Goal: Information Seeking & Learning: Learn about a topic

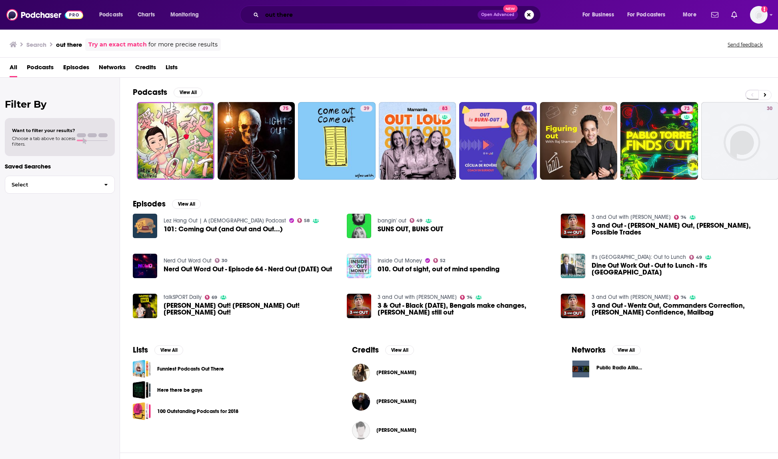
click at [363, 19] on input "out there" at bounding box center [369, 14] width 215 height 13
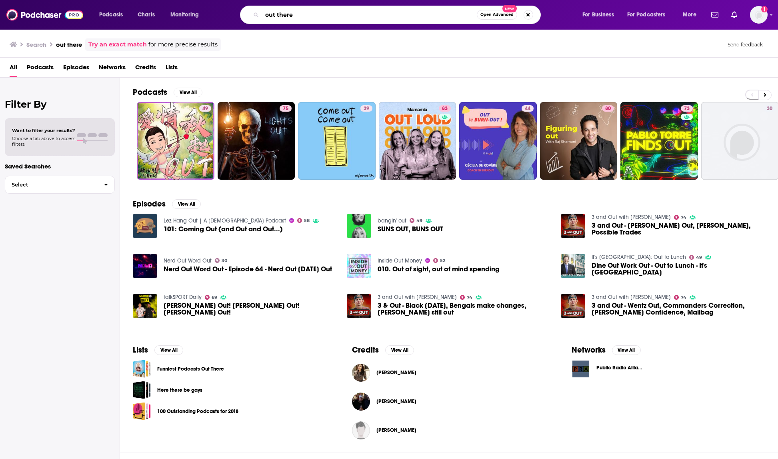
click at [306, 15] on input "out there" at bounding box center [369, 14] width 215 height 13
paste input "[PERSON_NAME]"
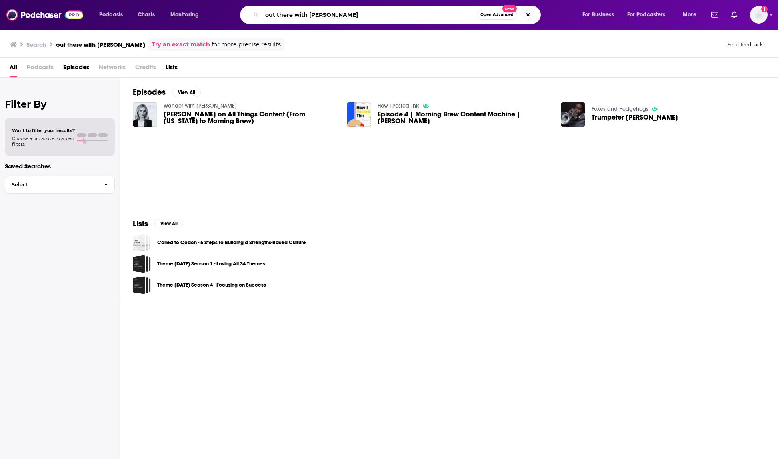
click at [349, 11] on input "out there with [PERSON_NAME]" at bounding box center [369, 14] width 215 height 13
click at [349, 10] on input "out there with [PERSON_NAME]" at bounding box center [369, 14] width 215 height 13
type input "you might be right"
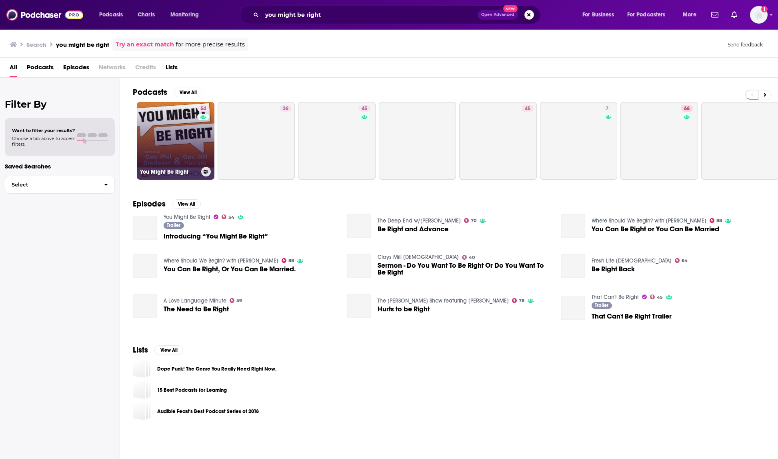
click at [150, 151] on link "54 You Might Be Right" at bounding box center [176, 141] width 78 height 78
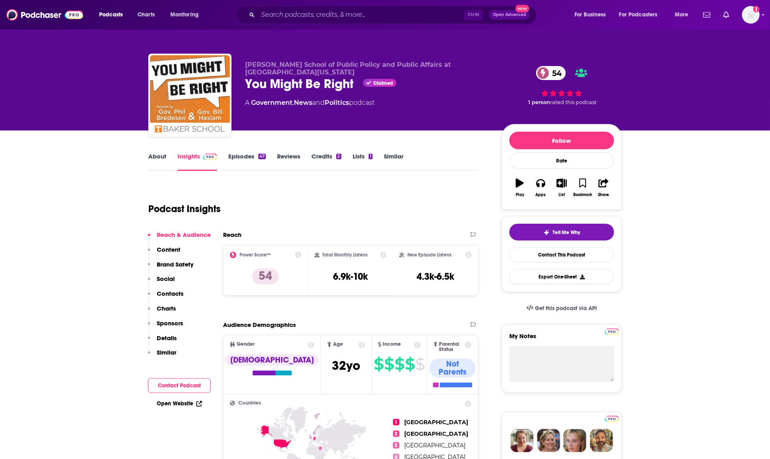
click at [243, 153] on link "Episodes 47" at bounding box center [247, 161] width 38 height 18
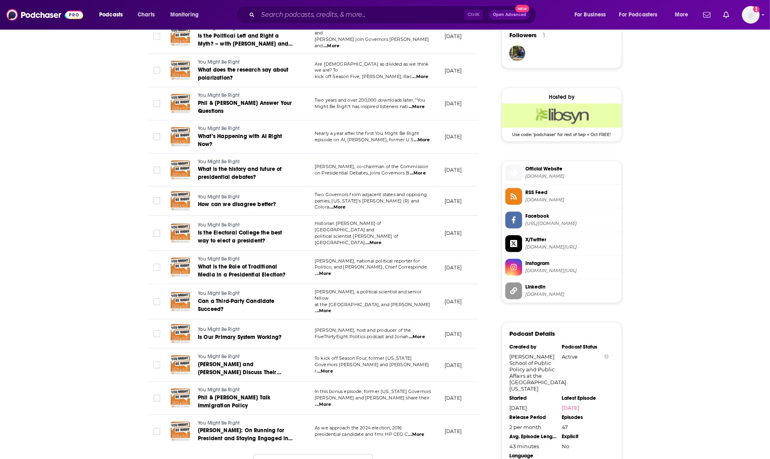
scroll to position [608, 0]
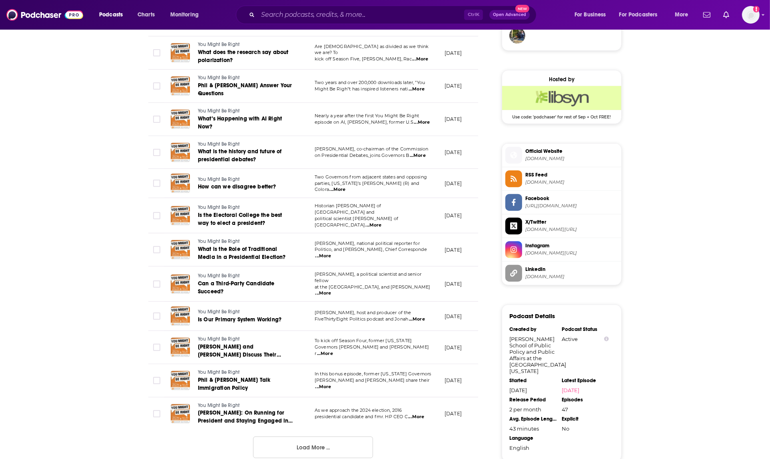
click at [315, 441] on button "Load More ..." at bounding box center [313, 447] width 120 height 22
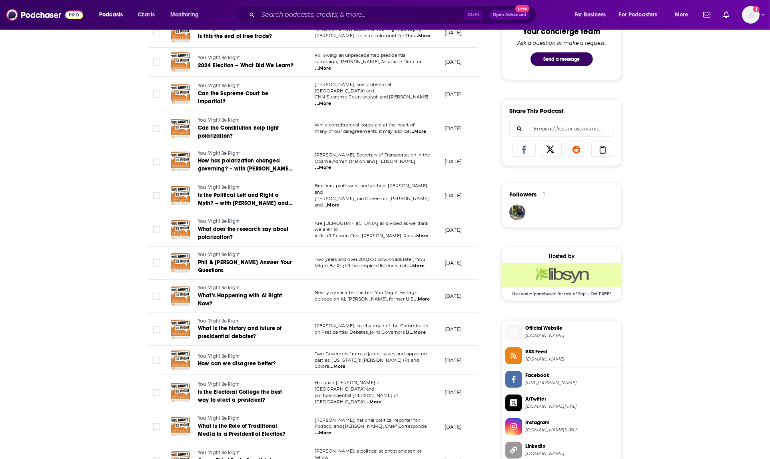
scroll to position [688, 0]
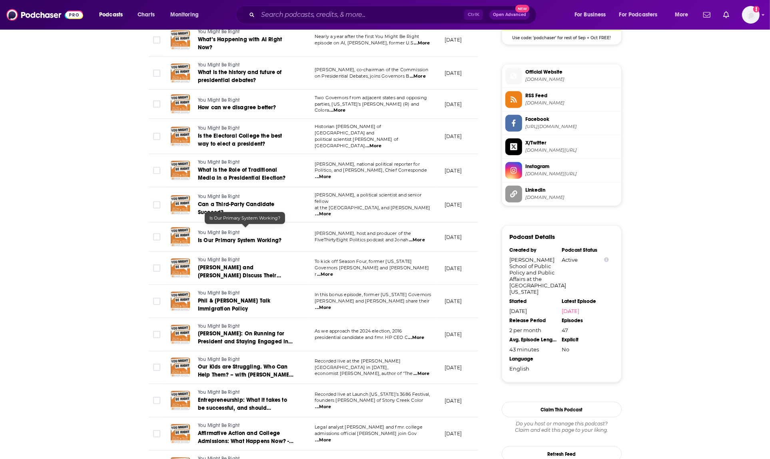
click at [228, 237] on span "Is Our Primary System Working?" at bounding box center [240, 240] width 84 height 7
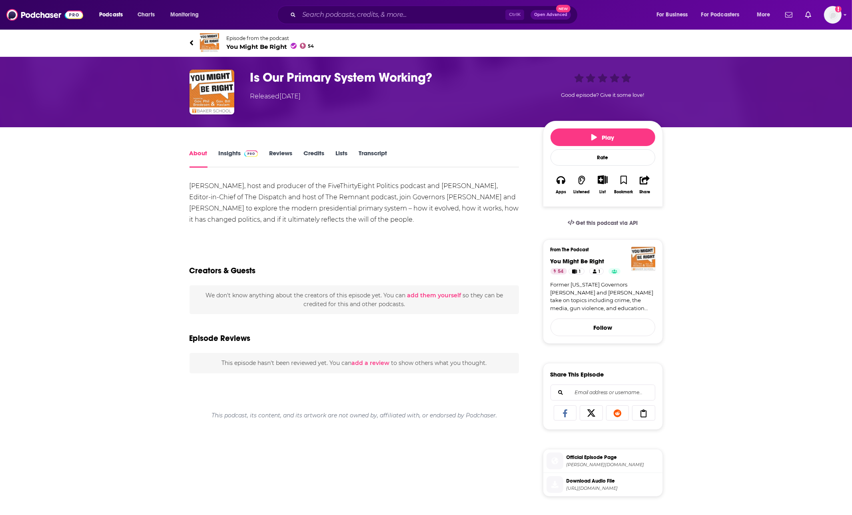
click at [197, 184] on div "[PERSON_NAME], host and producer of the FiveThirtyEight Politics podcast and [P…" at bounding box center [355, 202] width 330 height 45
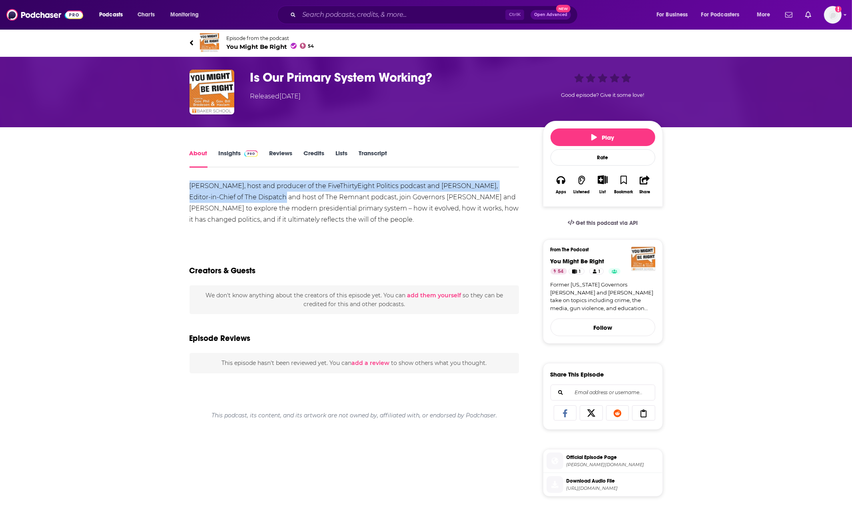
drag, startPoint x: 190, startPoint y: 186, endPoint x: 258, endPoint y: 201, distance: 69.6
click at [258, 201] on div "[PERSON_NAME], host and producer of the FiveThirtyEight Politics podcast and [P…" at bounding box center [355, 202] width 330 height 45
copy div "[PERSON_NAME], host and producer of the FiveThirtyEight Politics podcast and [P…"
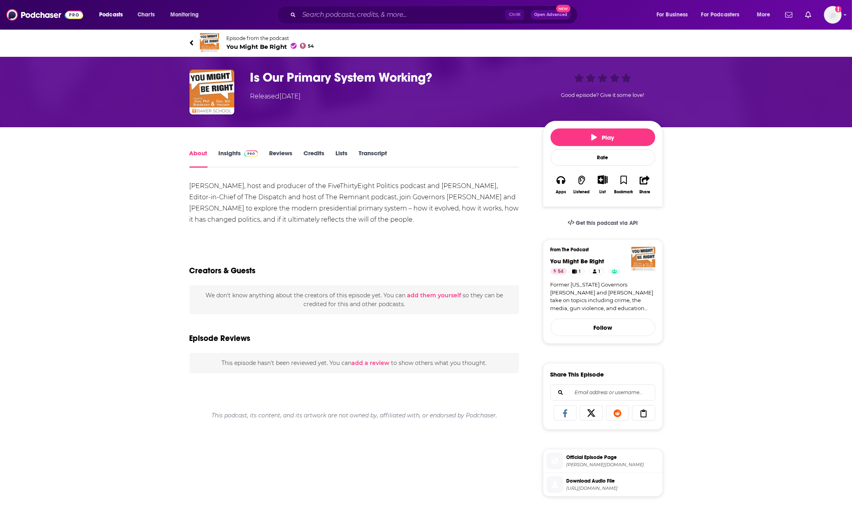
click at [491, 202] on div "[PERSON_NAME], host and producer of the FiveThirtyEight Politics podcast and [P…" at bounding box center [355, 202] width 330 height 45
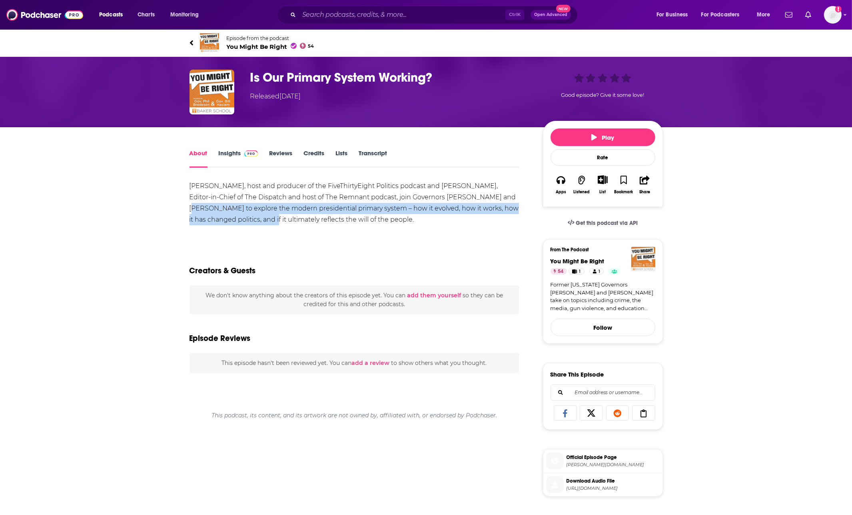
drag, startPoint x: 488, startPoint y: 196, endPoint x: 354, endPoint y: 216, distance: 135.4
click at [354, 216] on div "[PERSON_NAME], host and producer of the FiveThirtyEight Politics podcast and [P…" at bounding box center [355, 202] width 330 height 45
